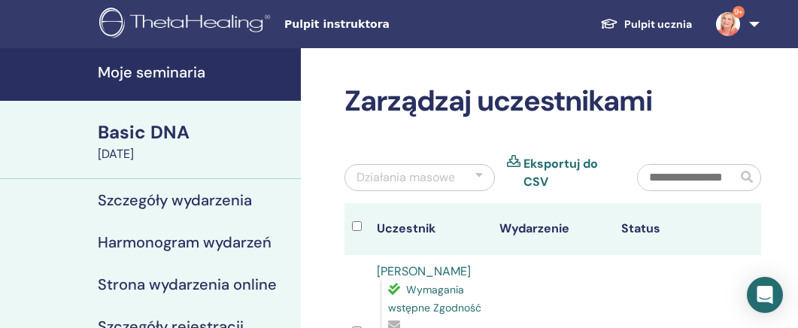
scroll to position [193, 0]
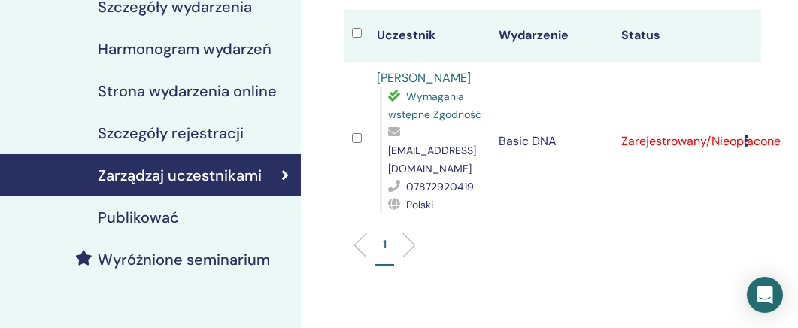
click at [744, 135] on icon at bounding box center [746, 141] width 5 height 12
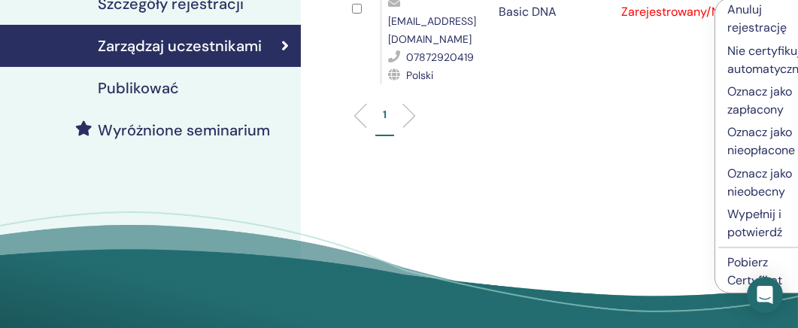
scroll to position [334, 0]
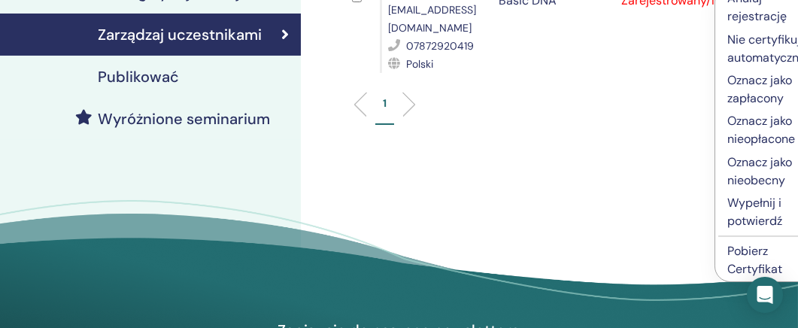
click at [769, 210] on p "Wypełnij i potwierdź" at bounding box center [767, 212] width 81 height 36
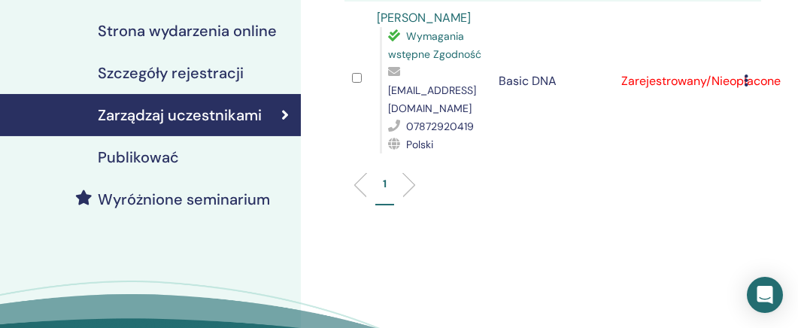
scroll to position [252, 0]
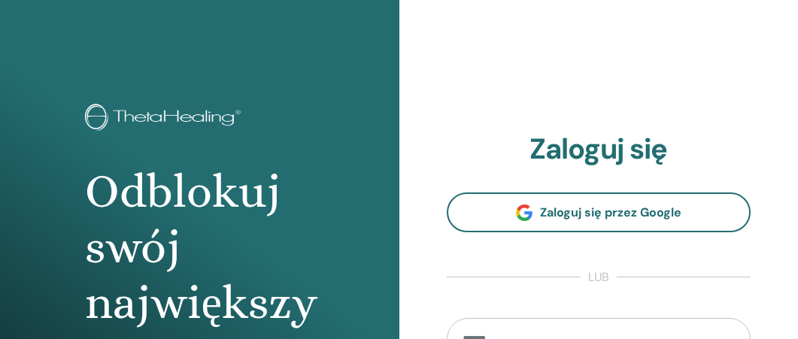
scroll to position [6, 0]
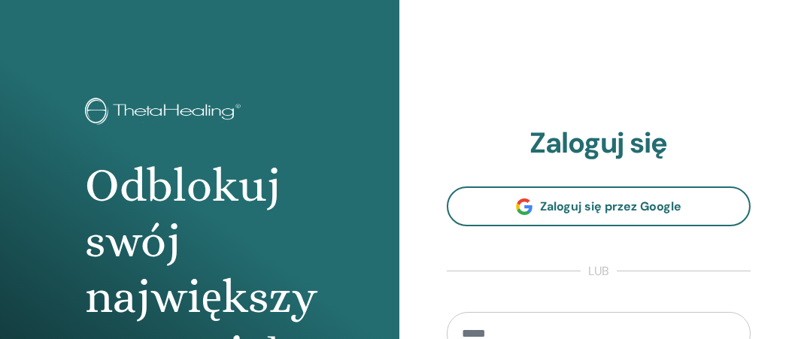
type input "**********"
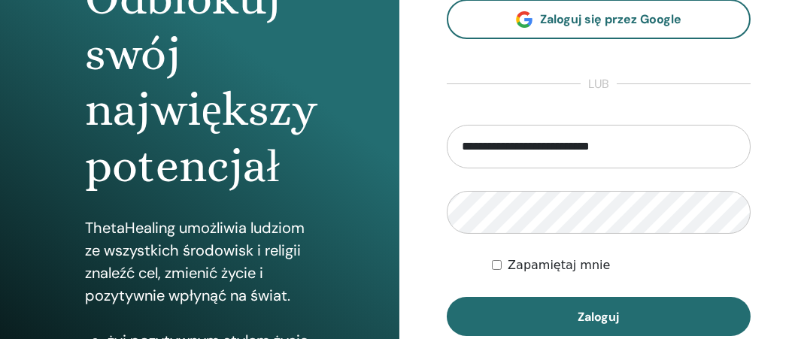
scroll to position [202, 0]
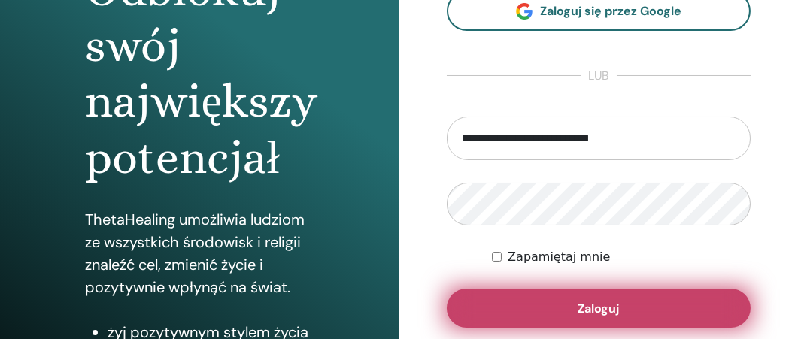
click at [646, 307] on button "Zaloguj" at bounding box center [599, 308] width 305 height 39
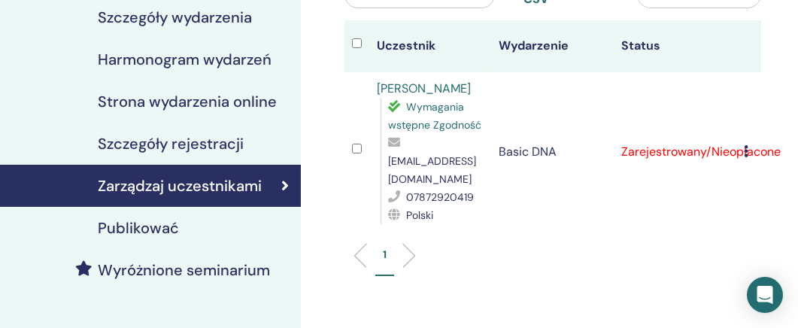
scroll to position [198, 0]
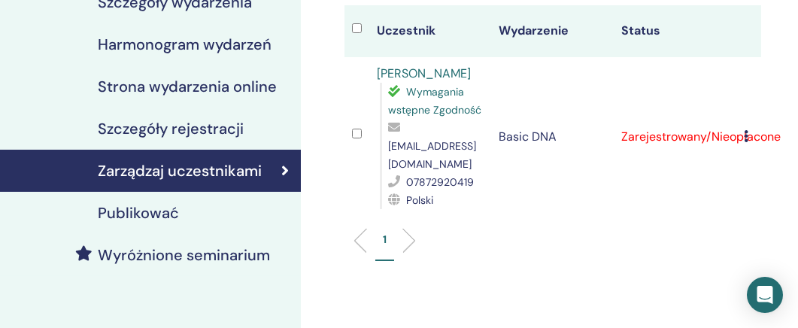
click at [746, 130] on icon at bounding box center [746, 136] width 5 height 12
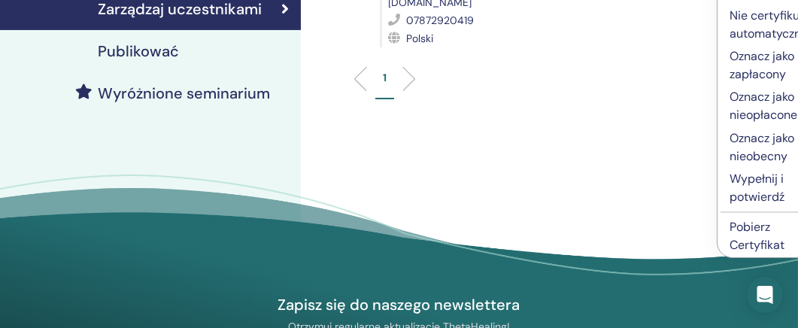
scroll to position [361, 0]
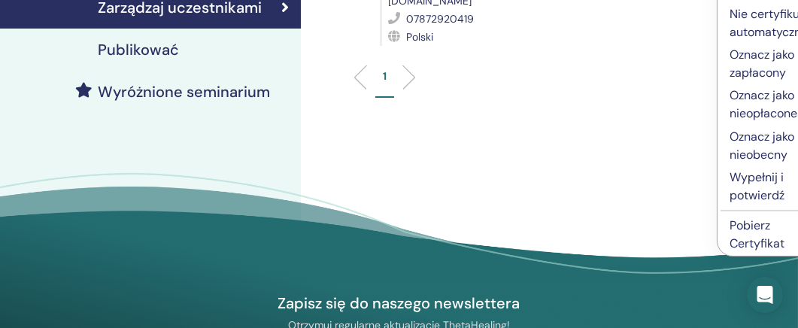
click at [766, 180] on p "Wypełnij i potwierdź" at bounding box center [769, 186] width 81 height 36
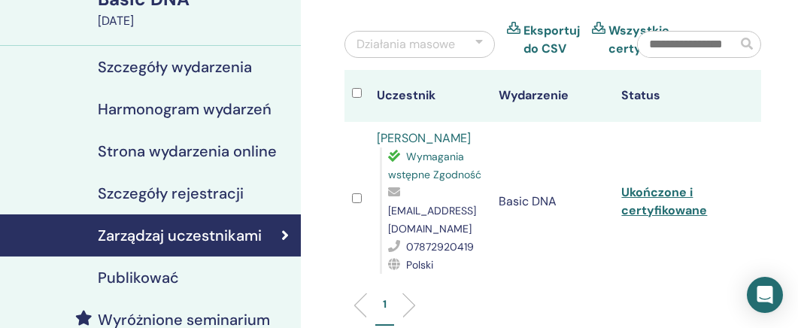
scroll to position [135, 0]
